Goal: Information Seeking & Learning: Check status

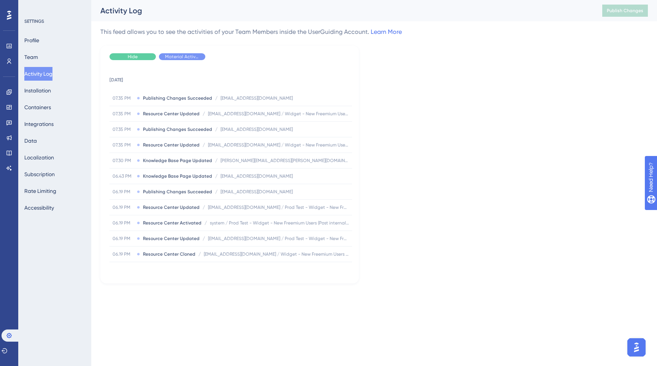
click at [141, 57] on div "Hide" at bounding box center [133, 56] width 46 height 7
click at [133, 50] on div "Account Activity Material Activity [DATE] 07.35 PM Publishing Changes Succeeded…" at bounding box center [229, 165] width 259 height 238
click at [134, 56] on span "Show" at bounding box center [132, 57] width 11 height 6
click at [182, 60] on div "Account Activity Material Activity [DATE] 07.35 PM Publishing Changes Succeeded…" at bounding box center [230, 160] width 240 height 214
click at [181, 57] on span "Hide" at bounding box center [182, 57] width 10 height 6
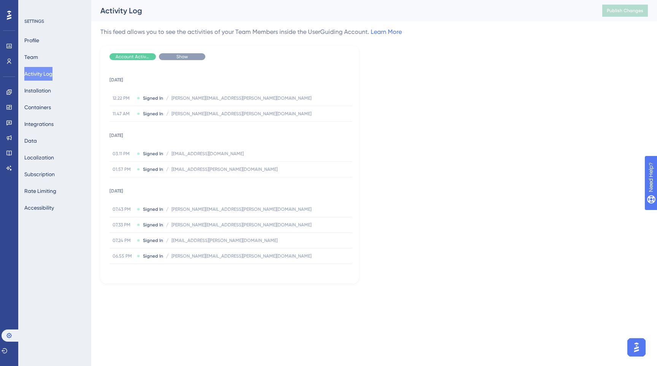
click at [175, 56] on div "Show" at bounding box center [182, 56] width 46 height 7
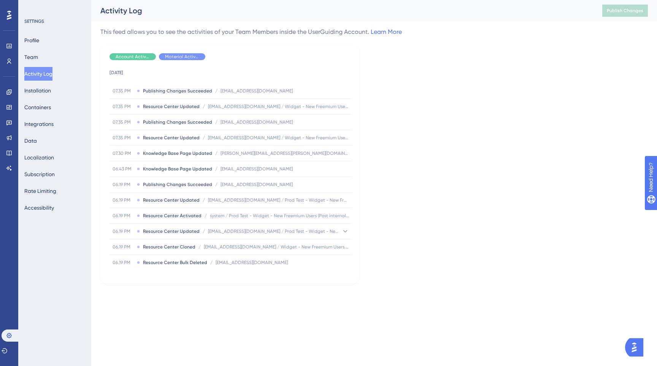
scroll to position [7, 0]
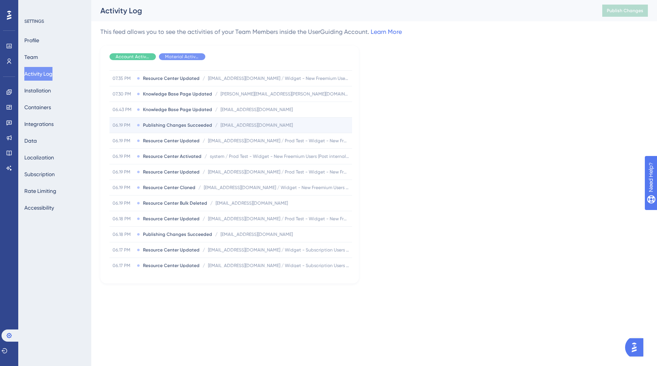
scroll to position [68, 0]
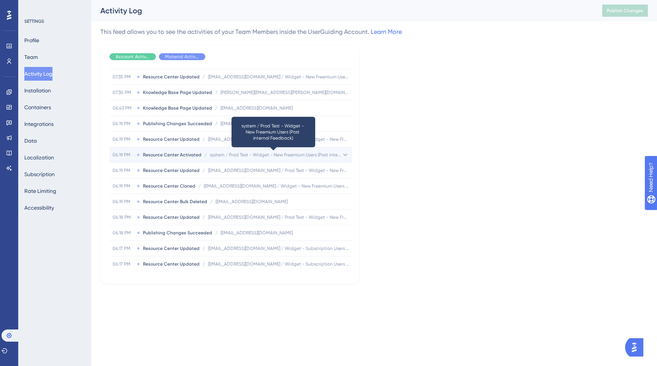
click at [226, 154] on span "system / Prod Test - Widget - New Freemium Users (Post internal Feedback)" at bounding box center [276, 155] width 132 height 6
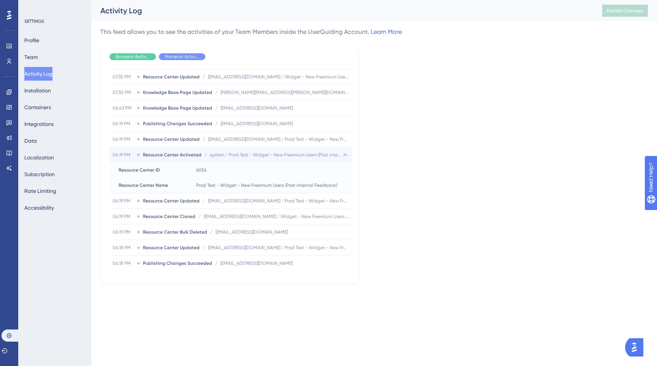
click at [172, 148] on div "06.19 PM Resource Center Activated / system / Prod Test - Widget - New Freemium…" at bounding box center [231, 154] width 243 height 15
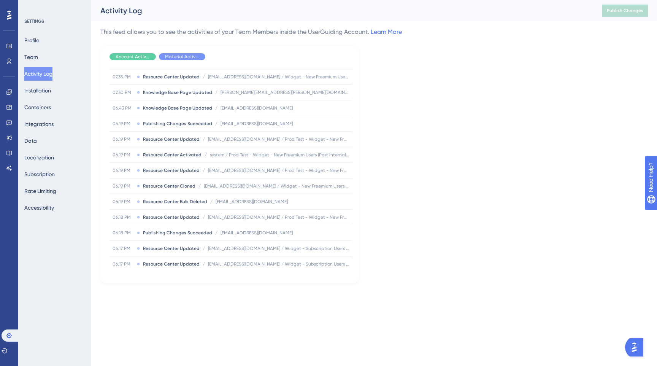
click at [134, 61] on div "Account Activity Material Activity [DATE] 07.35 PM Publishing Changes Succeeded…" at bounding box center [230, 160] width 240 height 214
click at [134, 60] on div "Account Activity Material Activity [DATE] 07.35 PM Publishing Changes Succeeded…" at bounding box center [230, 160] width 240 height 214
click at [168, 61] on div "Account Activity Material Activity [DATE] 07.35 PM Publishing Changes Succeeded…" at bounding box center [230, 160] width 240 height 214
click at [168, 60] on div "Hide" at bounding box center [182, 56] width 46 height 7
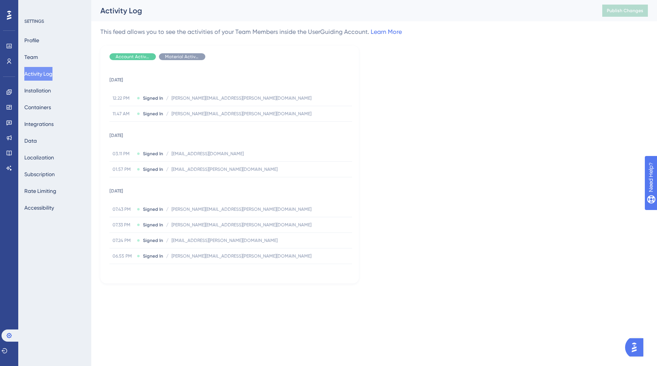
click at [180, 57] on span "Material Activity" at bounding box center [182, 57] width 34 height 6
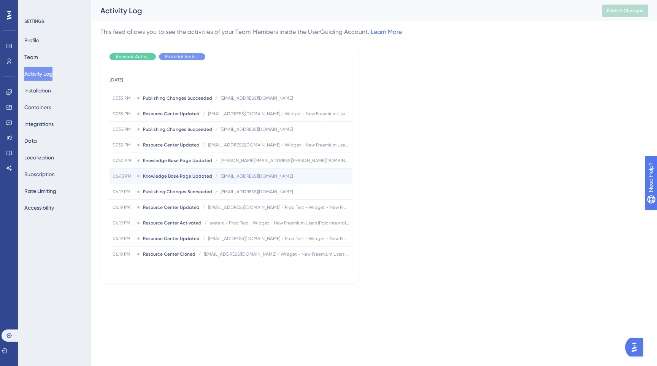
click at [190, 170] on div "06.43 PM Knowledge Base Page Updated / [EMAIL_ADDRESS][DOMAIN_NAME] [DOMAIN_NAM…" at bounding box center [231, 175] width 243 height 15
click at [190, 164] on div "07.30 PM Knowledge Base Page Updated / [PERSON_NAME][EMAIL_ADDRESS][PERSON_NAME…" at bounding box center [231, 160] width 243 height 15
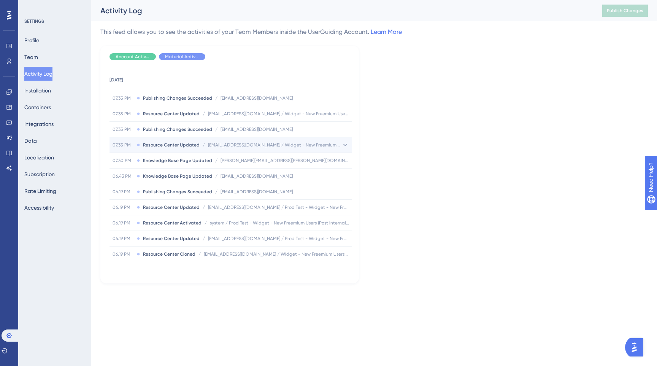
click at [200, 151] on div "07.35 PM Resource Center Updated / [EMAIL_ADDRESS][DOMAIN_NAME] / Widget - New …" at bounding box center [231, 144] width 243 height 15
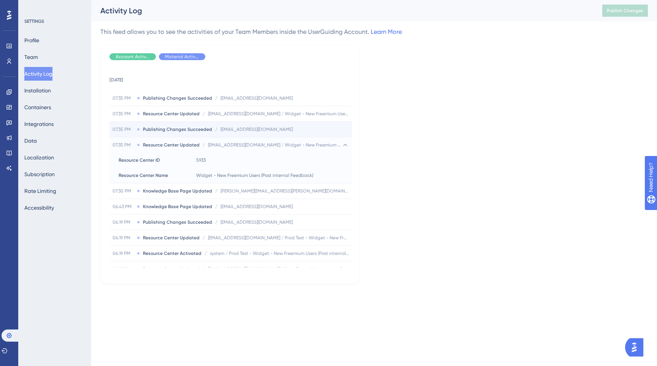
click at [200, 132] on span "Publishing Changes Succeeded" at bounding box center [177, 129] width 69 height 6
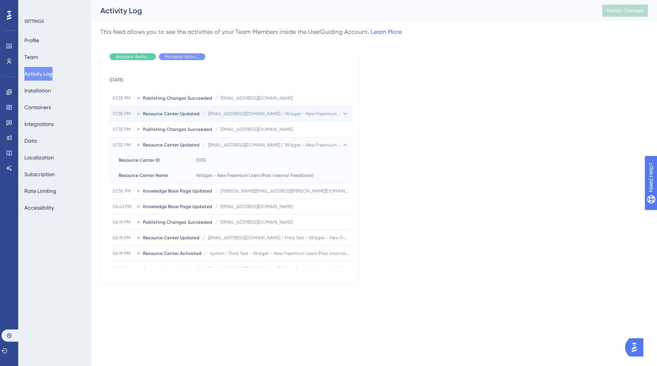
click at [198, 117] on div "07.35 PM Resource Center Updated / [EMAIL_ADDRESS][DOMAIN_NAME] / Widget - New …" at bounding box center [231, 113] width 243 height 15
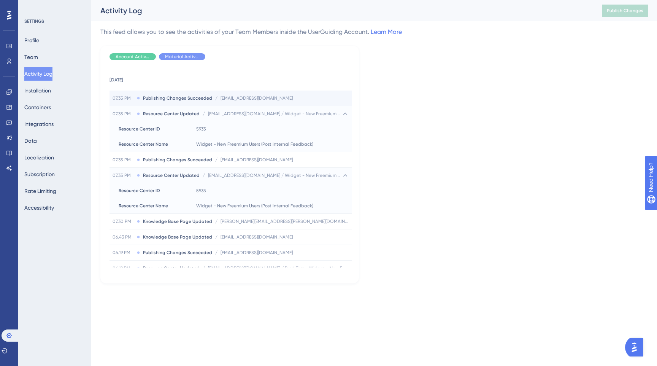
click at [197, 102] on div "07.35 PM Publishing Changes Succeeded / [PERSON_NAME][EMAIL_ADDRESS][DOMAIN_NAM…" at bounding box center [231, 98] width 243 height 15
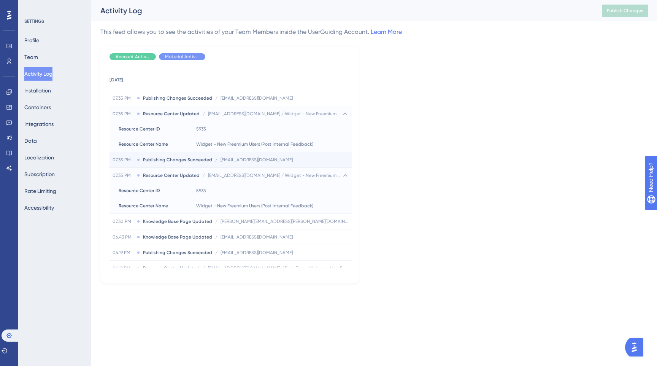
click at [210, 159] on div "07.35 PM Publishing Changes Succeeded / [PERSON_NAME][EMAIL_ADDRESS][DOMAIN_NAM…" at bounding box center [203, 160] width 180 height 6
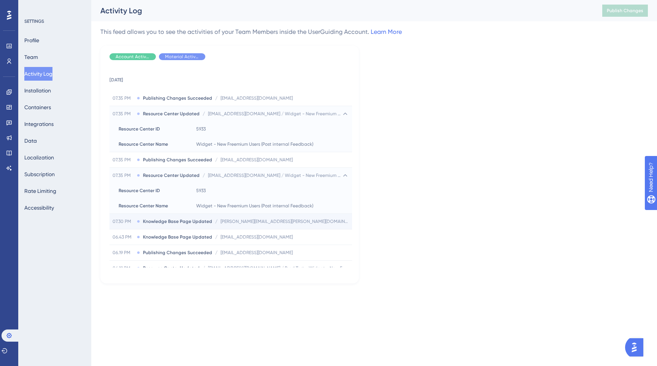
click at [234, 223] on span "[PERSON_NAME][EMAIL_ADDRESS][PERSON_NAME][DOMAIN_NAME]" at bounding box center [285, 221] width 129 height 6
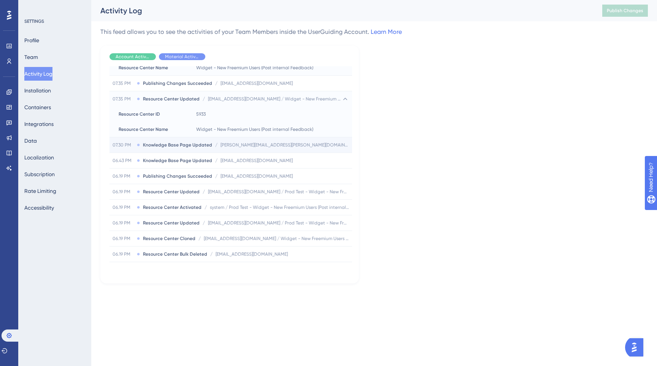
scroll to position [85, 0]
